Goal: Navigation & Orientation: Find specific page/section

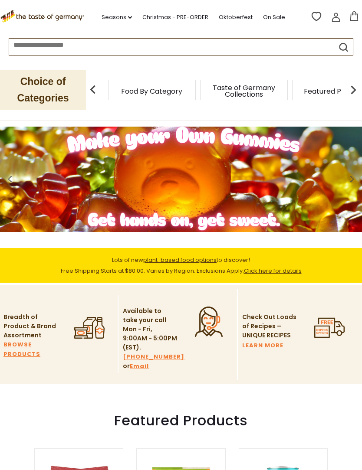
click at [132, 19] on icon "dropdown_arrow" at bounding box center [130, 17] width 4 height 3
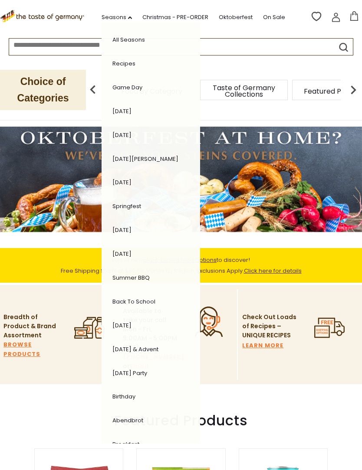
click at [254, 69] on div "Choice of Categories Food By Category Taste of Germany Collections Featured Pro…" at bounding box center [181, 90] width 362 height 60
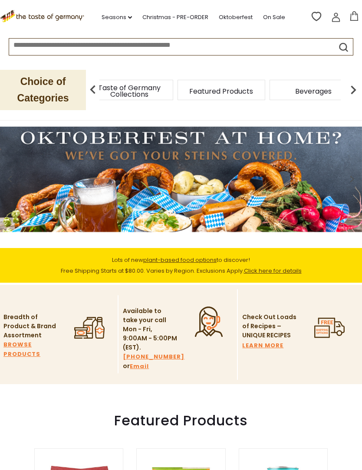
click at [160, 94] on div "Taste of Germany Collections" at bounding box center [129, 90] width 88 height 20
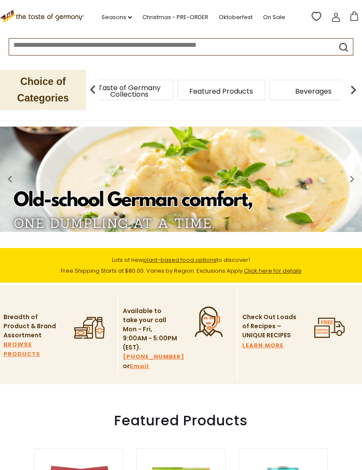
click at [94, 91] on img at bounding box center [92, 89] width 17 height 17
click at [82, 91] on div "Food By Category" at bounding box center [38, 90] width 88 height 20
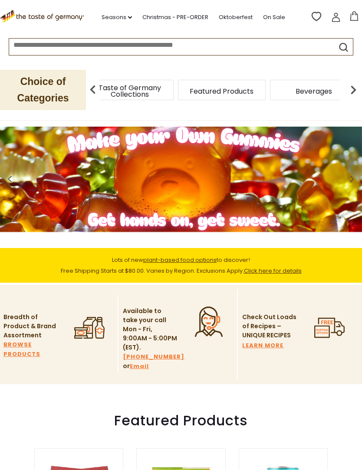
click at [56, 94] on p "Choice of Categories" at bounding box center [43, 90] width 86 height 40
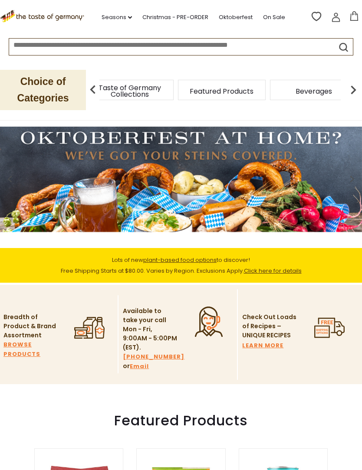
click at [355, 90] on img at bounding box center [352, 89] width 17 height 17
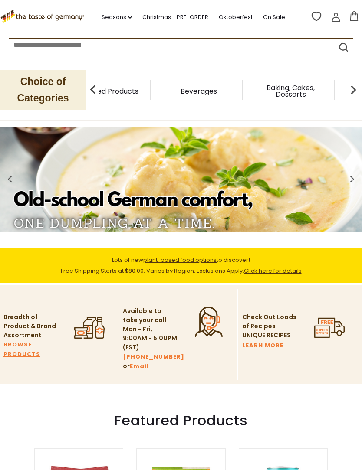
click at [349, 91] on img at bounding box center [352, 89] width 17 height 17
click at [316, 92] on div "Candy" at bounding box center [360, 90] width 88 height 20
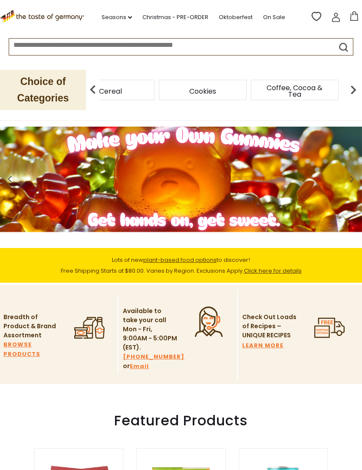
click at [51, 19] on icon ".st0{fill:#EDD300;} .st1{fill:#D33E21;}" at bounding box center [43, 16] width 86 height 13
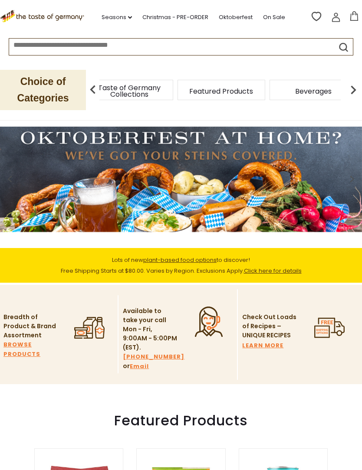
click at [160, 91] on div "Taste of Germany Collections" at bounding box center [129, 90] width 88 height 20
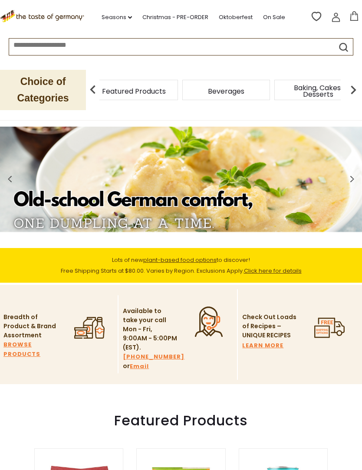
click at [147, 92] on div "Featured Products" at bounding box center [134, 90] width 88 height 20
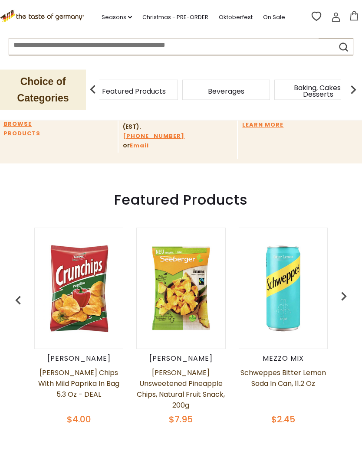
scroll to position [221, 0]
click at [36, 47] on input at bounding box center [163, 44] width 309 height 10
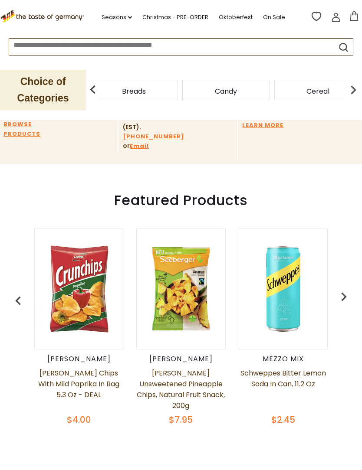
click at [24, 125] on link "BROWSE PRODUCTS" at bounding box center [30, 129] width 54 height 19
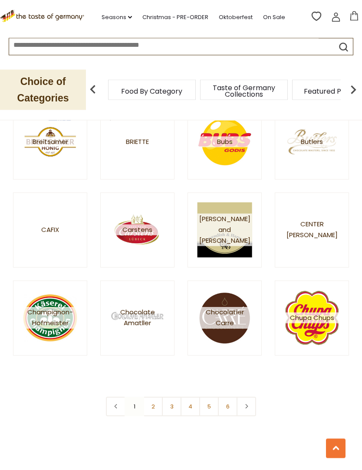
scroll to position [925, 0]
click at [157, 405] on link "2" at bounding box center [153, 407] width 20 height 20
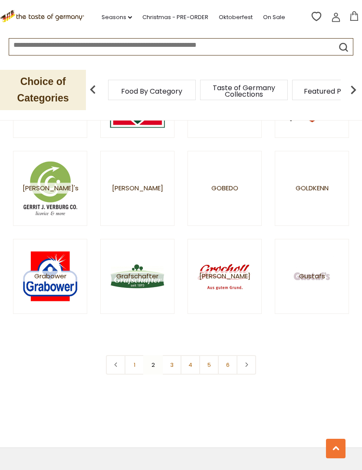
scroll to position [990, 0]
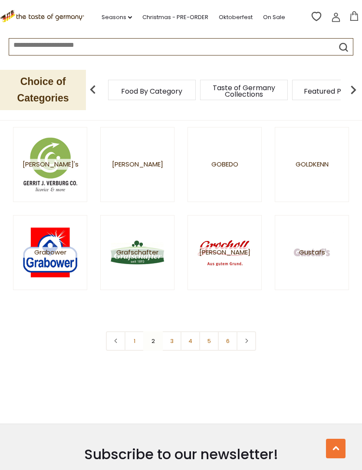
click at [172, 343] on link "3" at bounding box center [172, 341] width 20 height 20
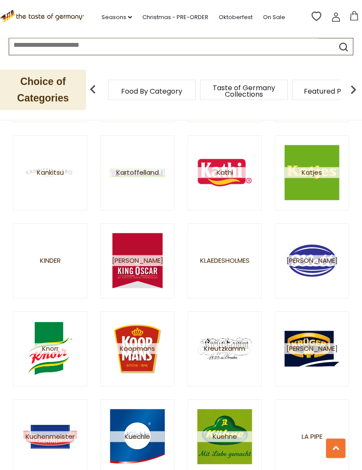
scroll to position [630, 0]
click at [53, 356] on img at bounding box center [50, 348] width 55 height 55
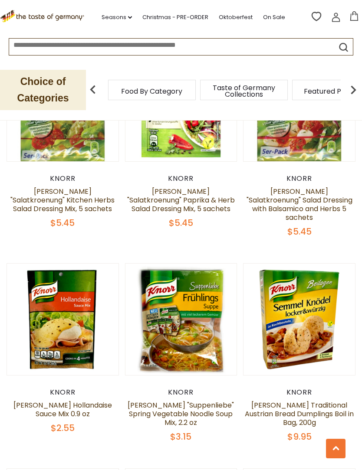
scroll to position [578, 0]
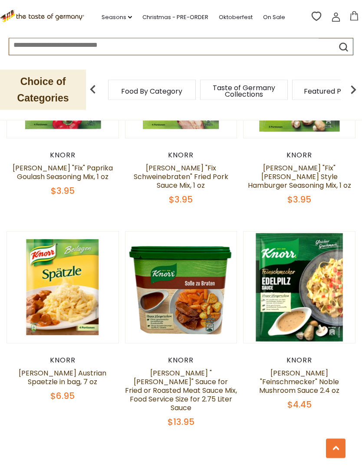
scroll to position [2263, 0]
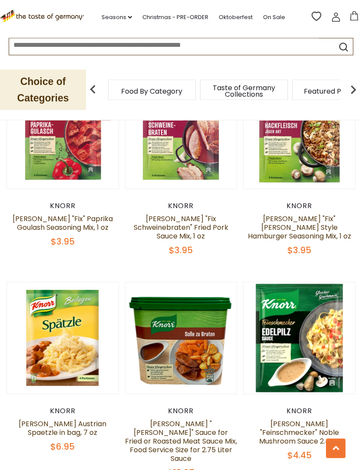
scroll to position [2212, 0]
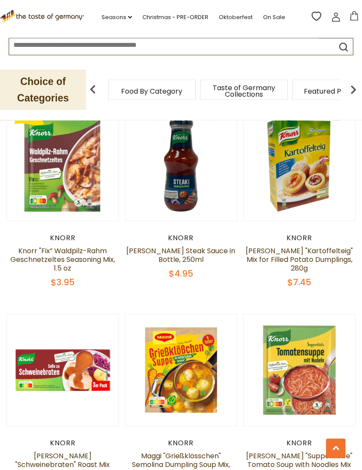
scroll to position [2171, 0]
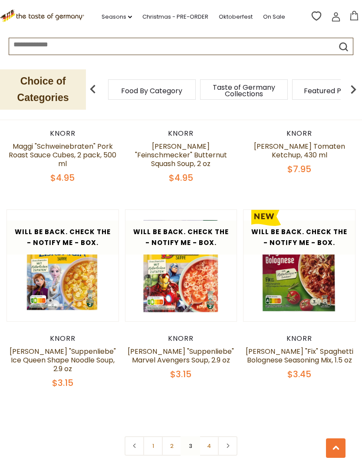
scroll to position [2269, 0]
click at [214, 436] on link "4" at bounding box center [209, 446] width 20 height 20
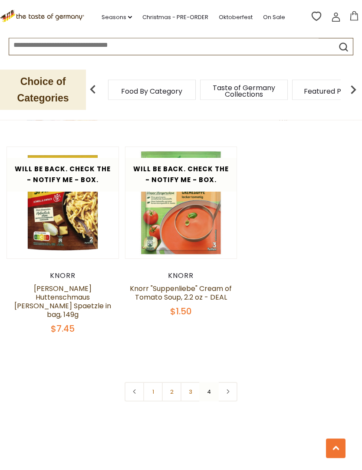
scroll to position [664, 0]
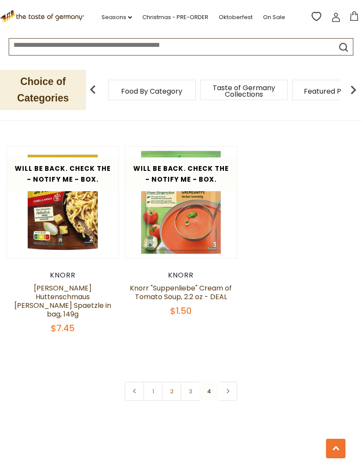
click at [235, 382] on link at bounding box center [228, 392] width 20 height 20
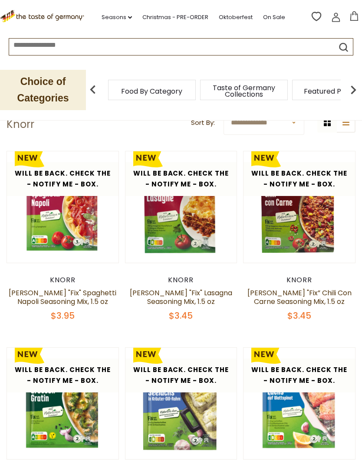
scroll to position [0, 0]
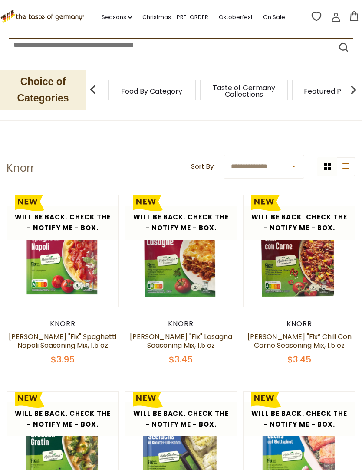
click at [91, 91] on img at bounding box center [92, 89] width 17 height 17
click at [47, 86] on p "Choice of Categories" at bounding box center [43, 90] width 86 height 40
click at [353, 90] on img at bounding box center [352, 89] width 17 height 17
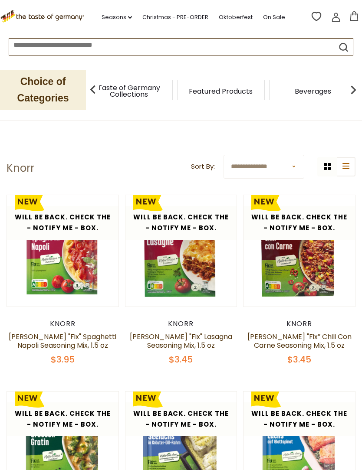
click at [355, 91] on img at bounding box center [352, 89] width 17 height 17
click at [356, 91] on img at bounding box center [352, 89] width 17 height 17
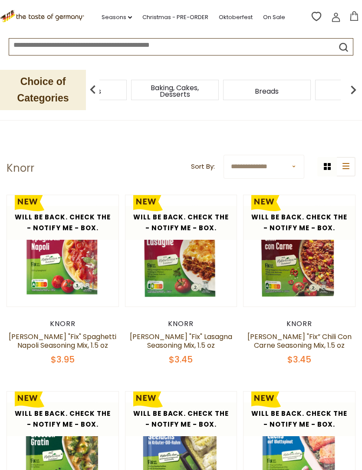
click at [358, 91] on img at bounding box center [352, 89] width 17 height 17
click at [357, 90] on img at bounding box center [352, 89] width 17 height 17
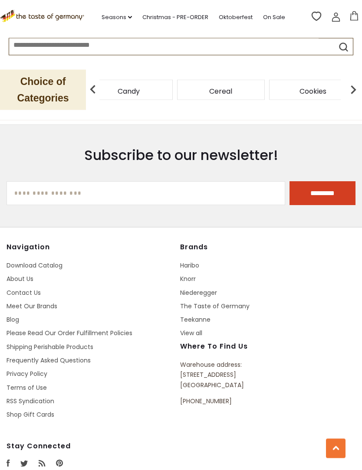
scroll to position [1013, 0]
click at [195, 329] on link "View all" at bounding box center [191, 333] width 22 height 9
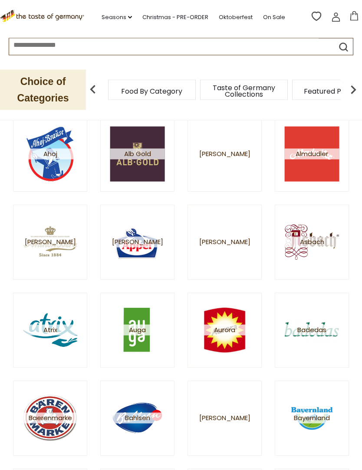
scroll to position [209, 0]
click at [315, 409] on img at bounding box center [311, 418] width 55 height 55
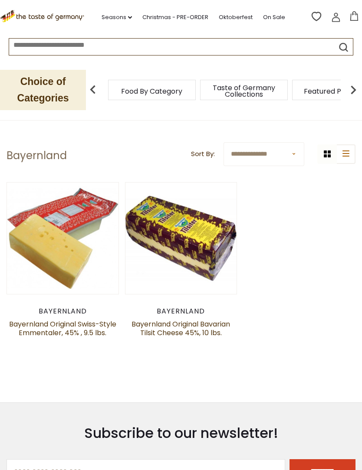
scroll to position [13, 0]
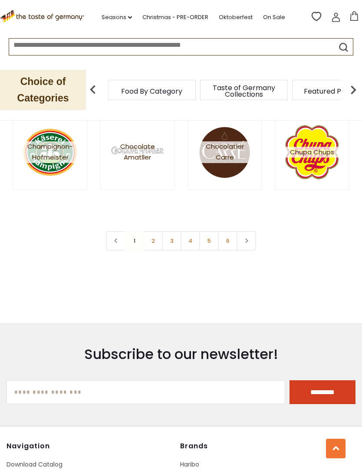
scroll to position [1094, 0]
